Goal: Check status: Check status

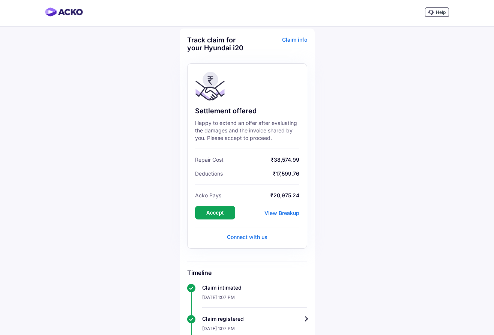
scroll to position [5, 0]
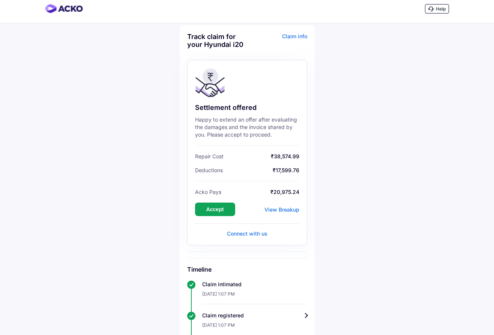
click at [293, 209] on div "View Breakup" at bounding box center [282, 209] width 35 height 6
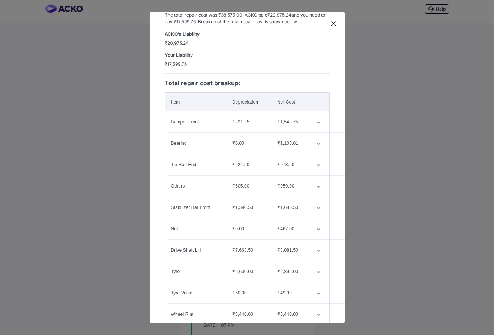
scroll to position [0, 0]
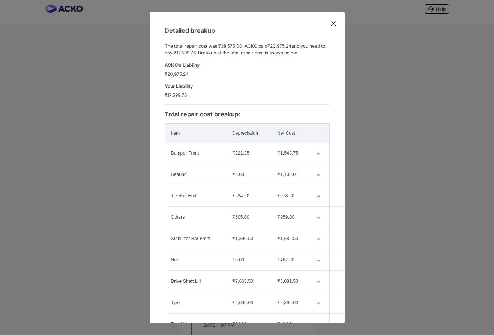
click at [362, 50] on div "Detailed breakup The total repair cost was ₹38,575.00 . ACKO paid ₹20,975.24 an…" at bounding box center [247, 167] width 494 height 335
click at [333, 21] on icon at bounding box center [334, 24] width 8 height 8
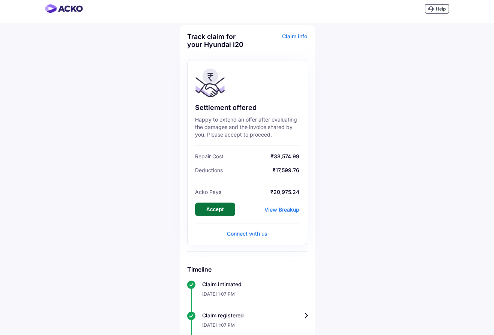
click at [216, 214] on button "Accept" at bounding box center [215, 210] width 40 height 14
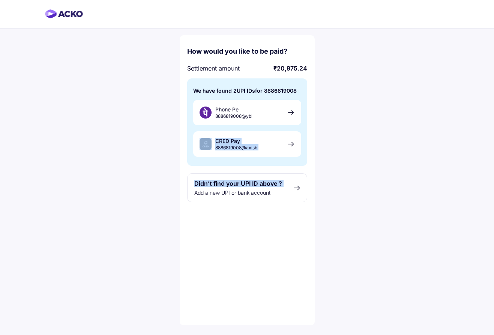
drag, startPoint x: 262, startPoint y: 189, endPoint x: 342, endPoint y: 116, distance: 108.4
click at [342, 116] on div "How would you like to be paid? Settlement amount ₹20,975.24 We have found 2 UPI…" at bounding box center [247, 167] width 494 height 335
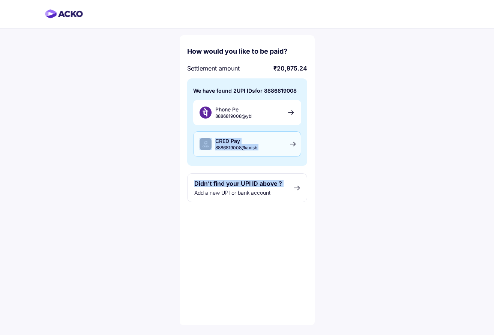
click at [271, 147] on div "CRED Pay 8886819008@axisb" at bounding box center [247, 144] width 108 height 26
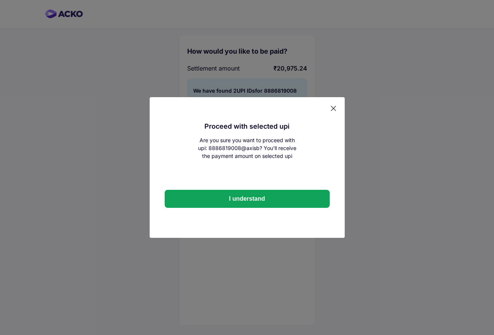
click at [334, 107] on icon at bounding box center [333, 108] width 5 height 5
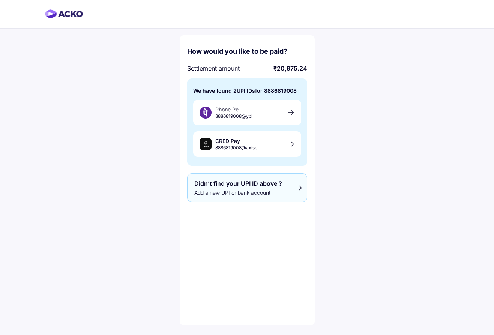
click at [263, 187] on span "Didn’t find your UPI ID above ?" at bounding box center [238, 184] width 88 height 8
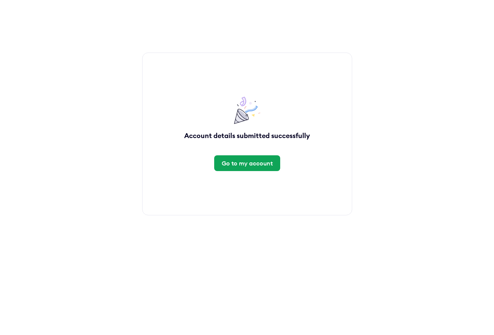
click at [256, 164] on div "Go to my account" at bounding box center [247, 163] width 51 height 8
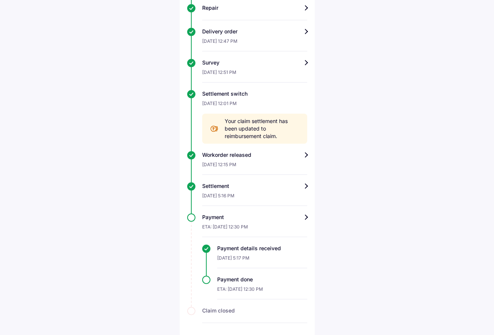
scroll to position [372, 0]
